Goal: Information Seeking & Learning: Learn about a topic

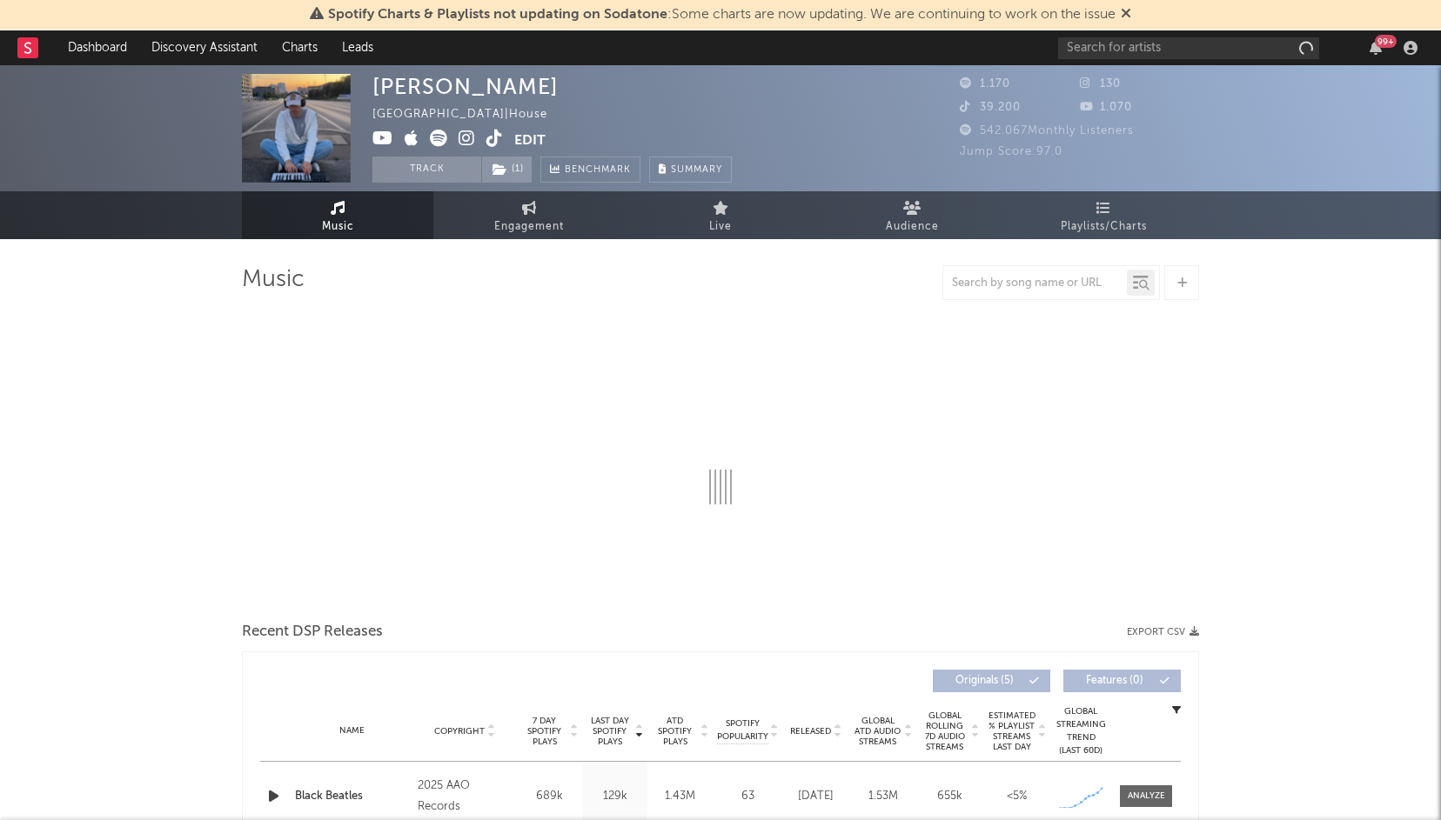
select select "1w"
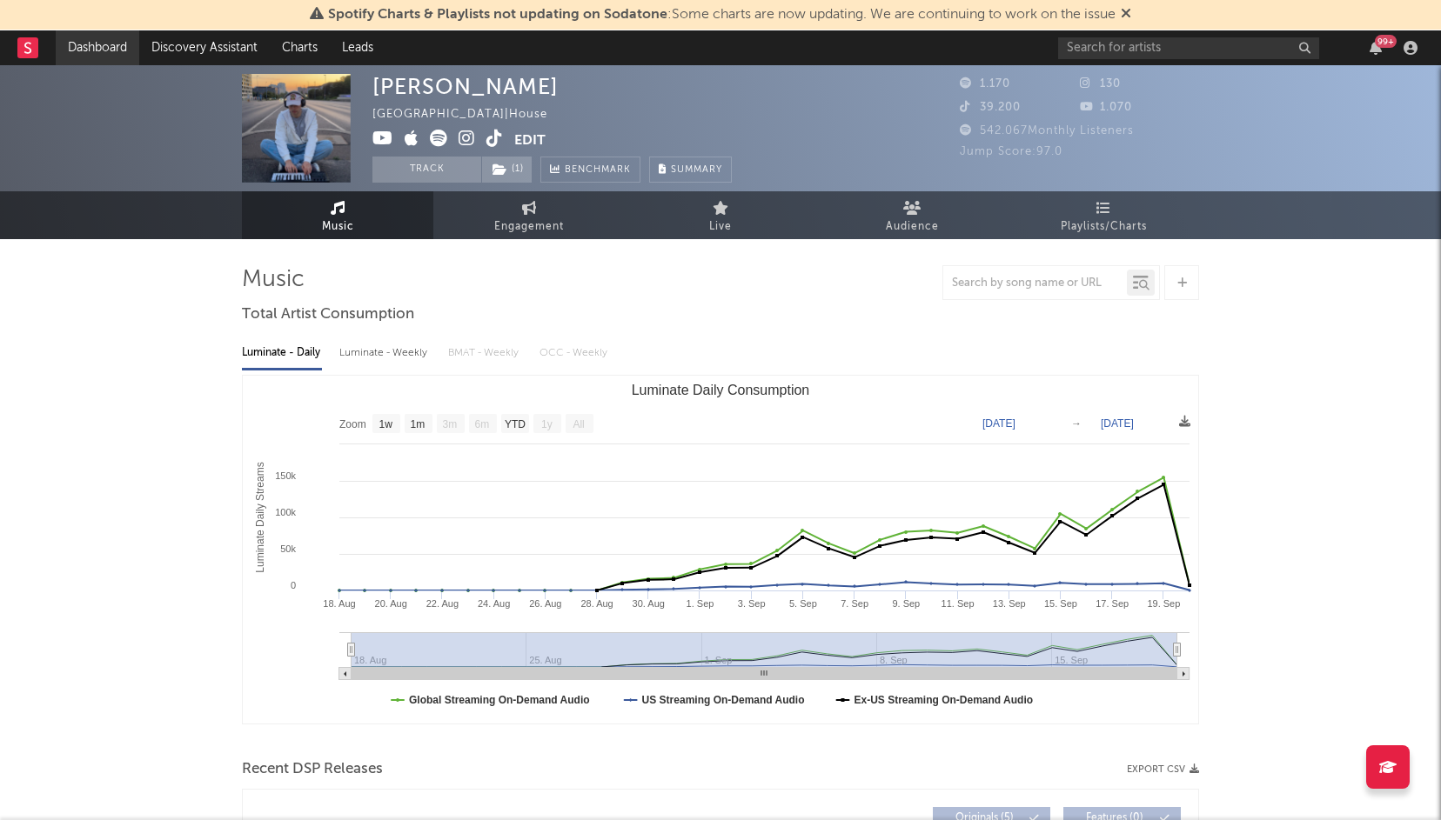
click at [101, 53] on link "Dashboard" at bounding box center [98, 47] width 84 height 35
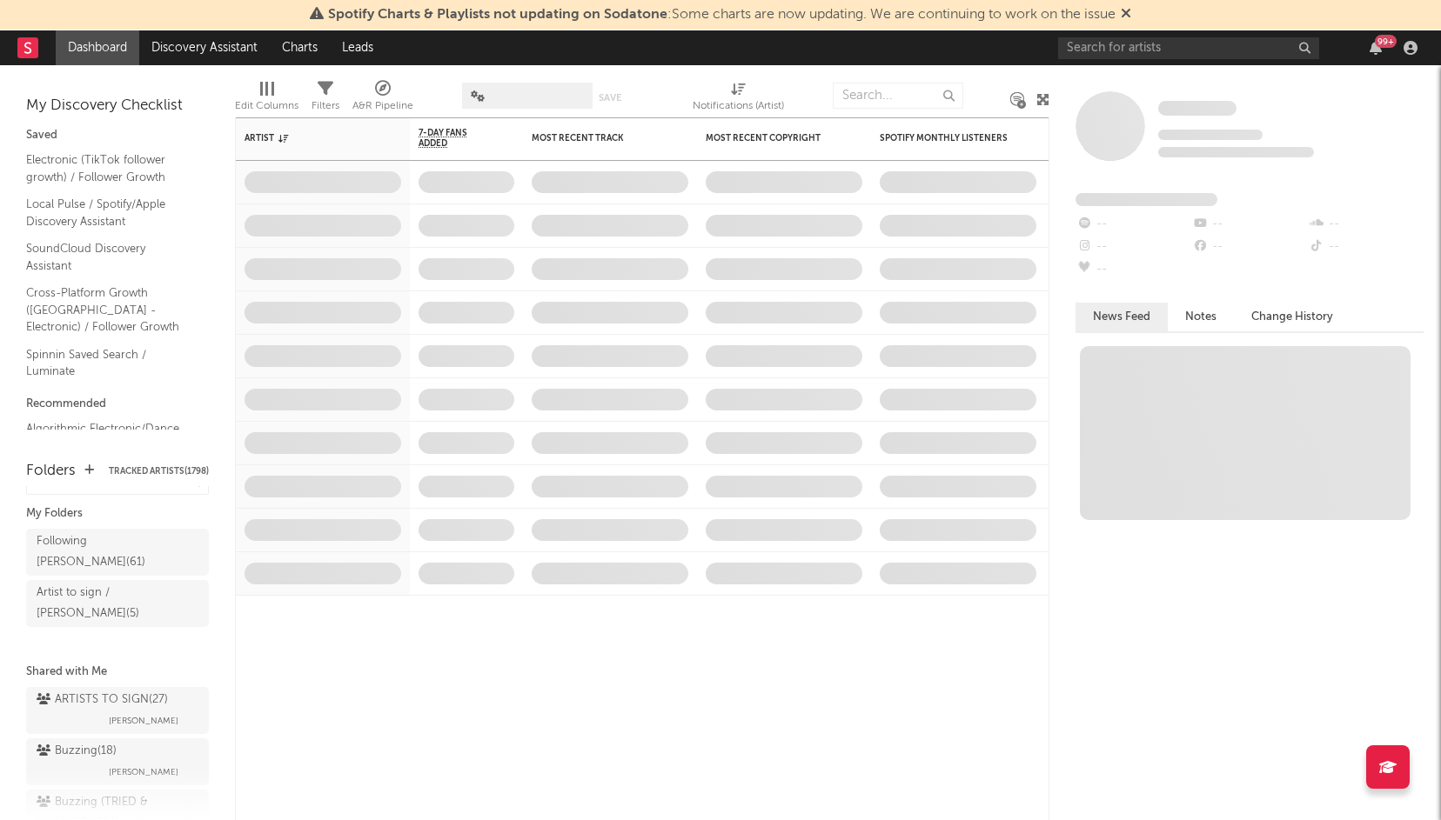
scroll to position [30, 0]
click at [107, 781] on link "Buzzing (TRIED & CHECKED) ( 374 ) [PERSON_NAME]" at bounding box center [117, 815] width 183 height 68
click at [107, 733] on div "Buzzing ( 18 )" at bounding box center [77, 743] width 80 height 21
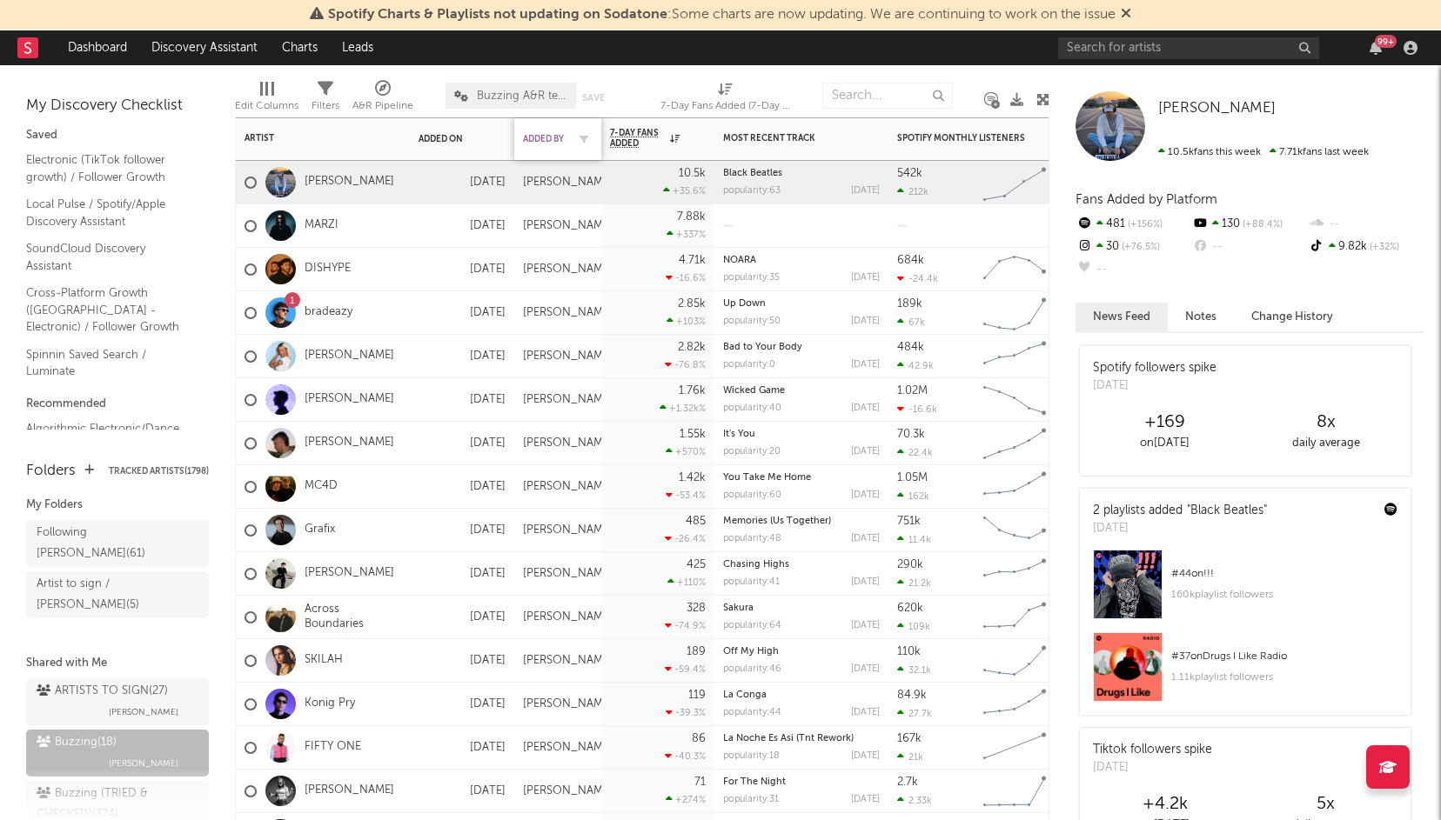
click at [536, 139] on div "Added By" at bounding box center [545, 139] width 44 height 10
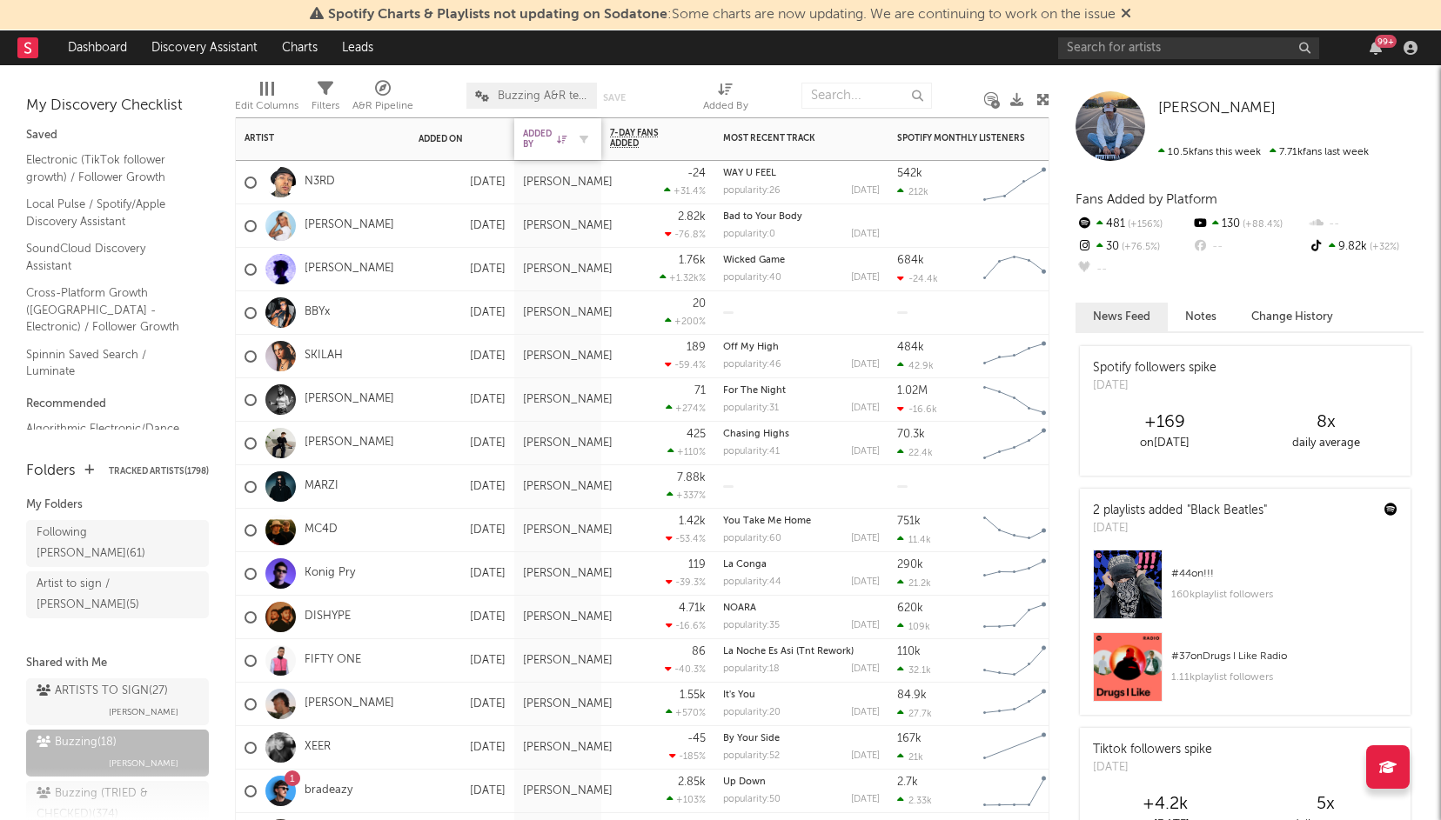
click at [553, 137] on div "Added By" at bounding box center [545, 139] width 44 height 21
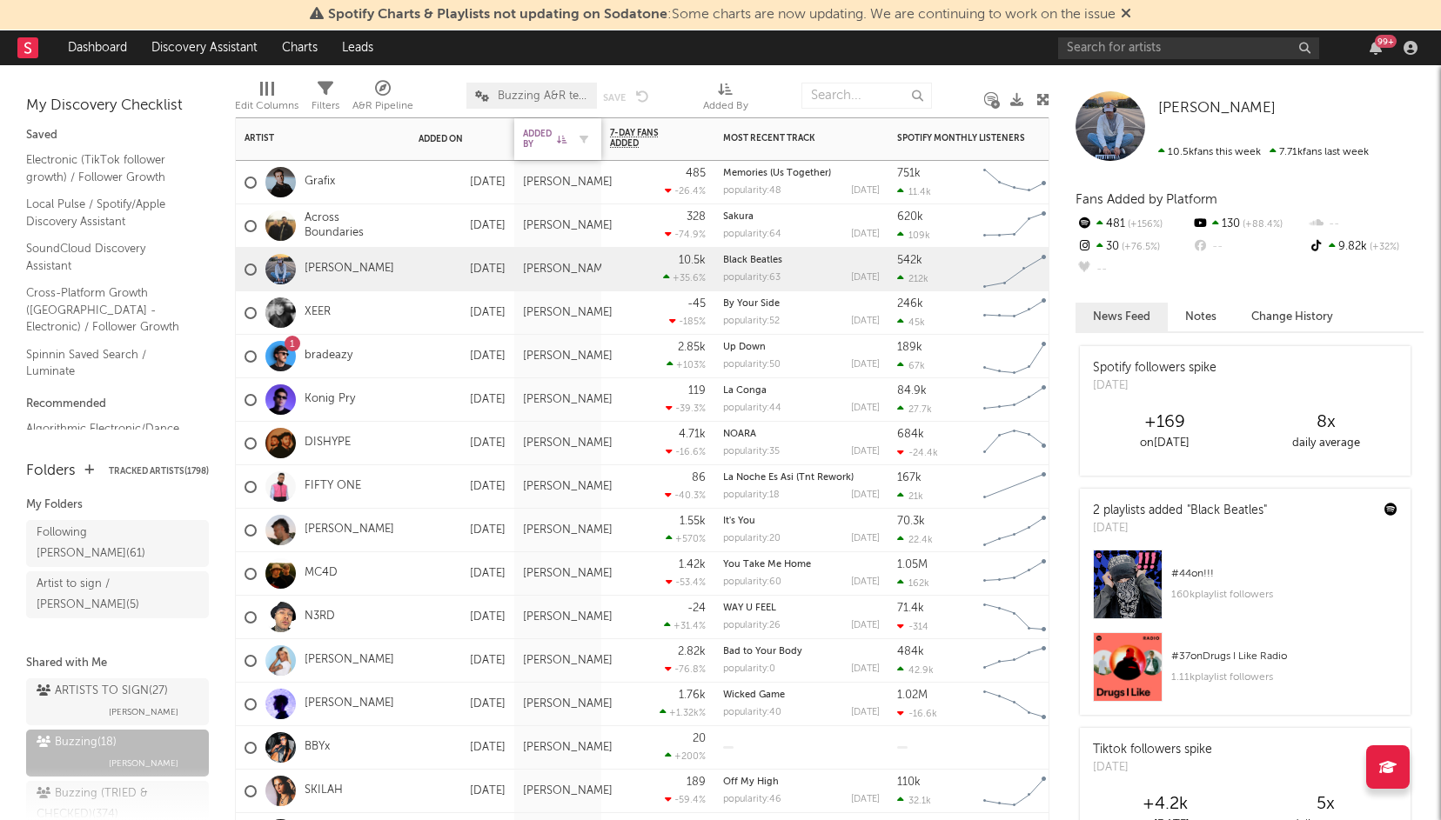
click at [551, 131] on div "Added By" at bounding box center [545, 139] width 44 height 21
